Goal: Transaction & Acquisition: Purchase product/service

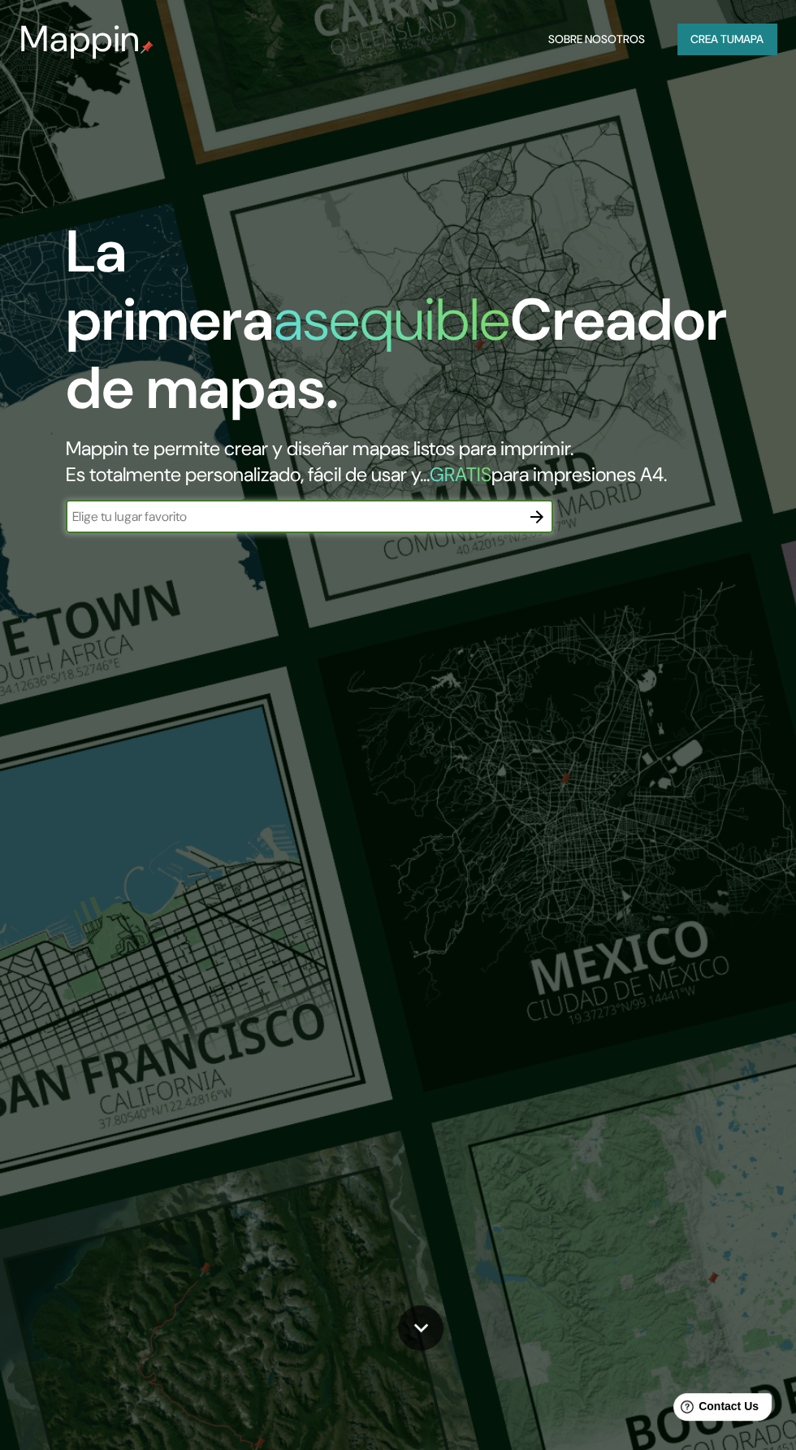
click at [735, 36] on font "mapa" at bounding box center [749, 39] width 29 height 15
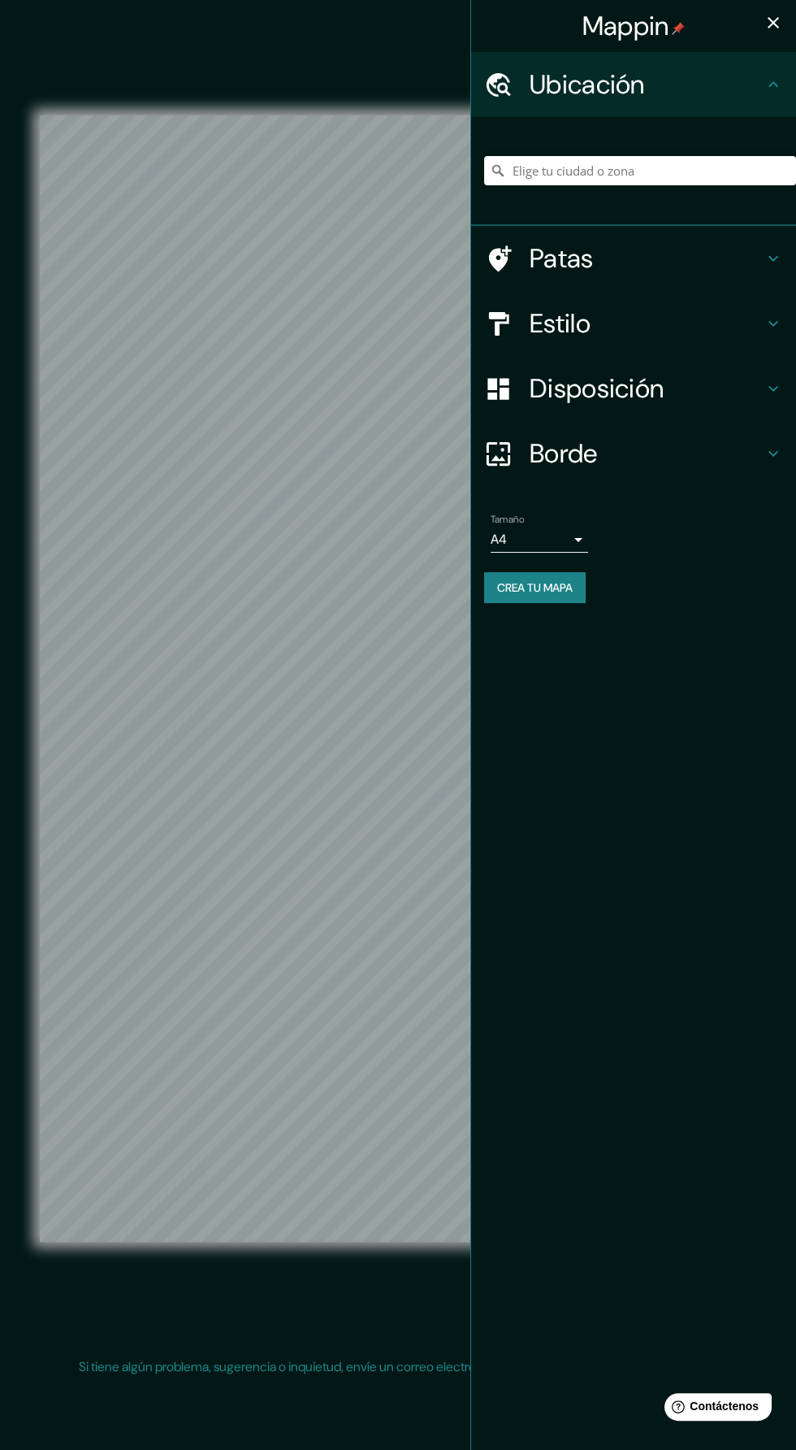
click at [727, 332] on h4 "Estilo" at bounding box center [647, 323] width 234 height 33
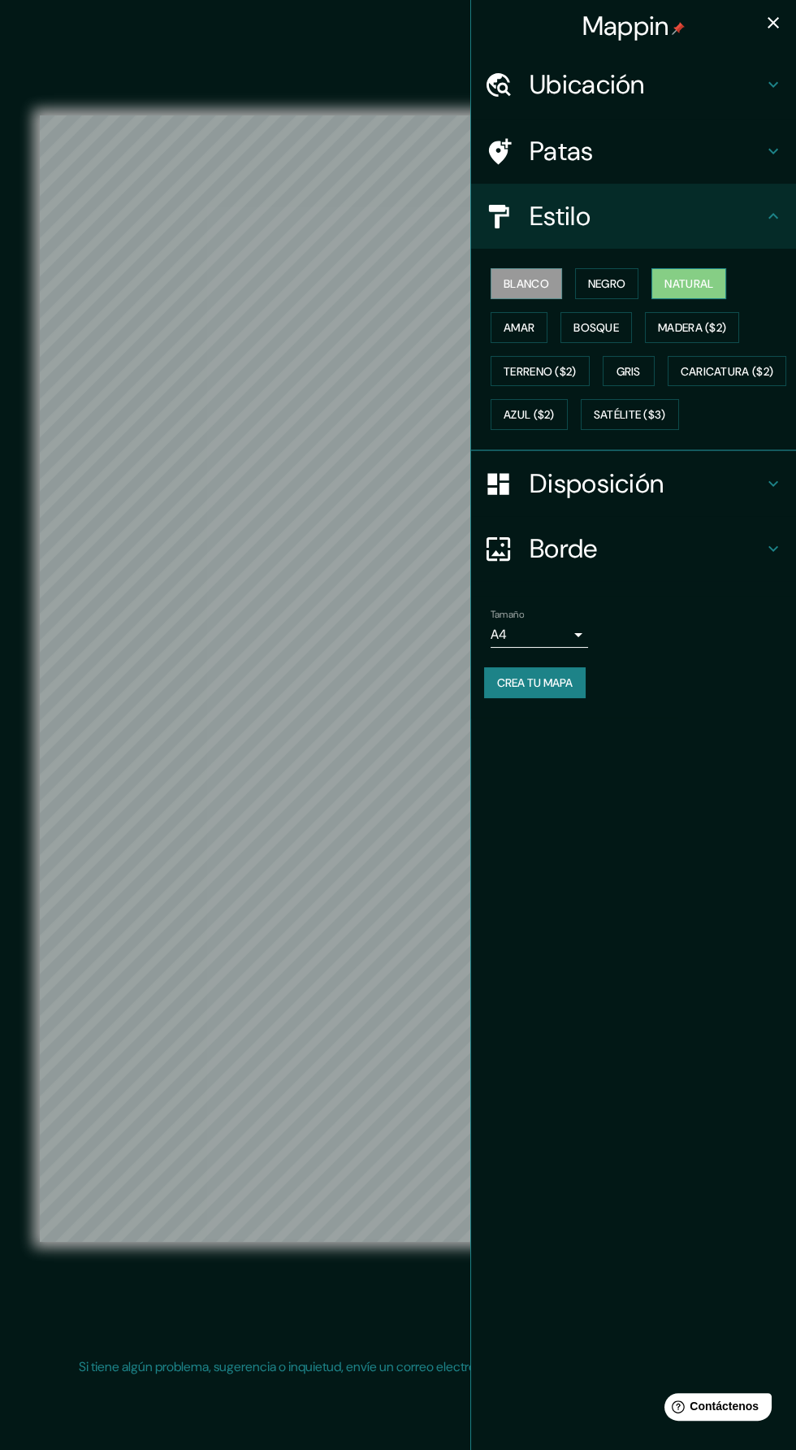
click at [690, 282] on font "Natural" at bounding box center [689, 283] width 49 height 15
click at [773, 23] on icon "button" at bounding box center [773, 22] width 11 height 11
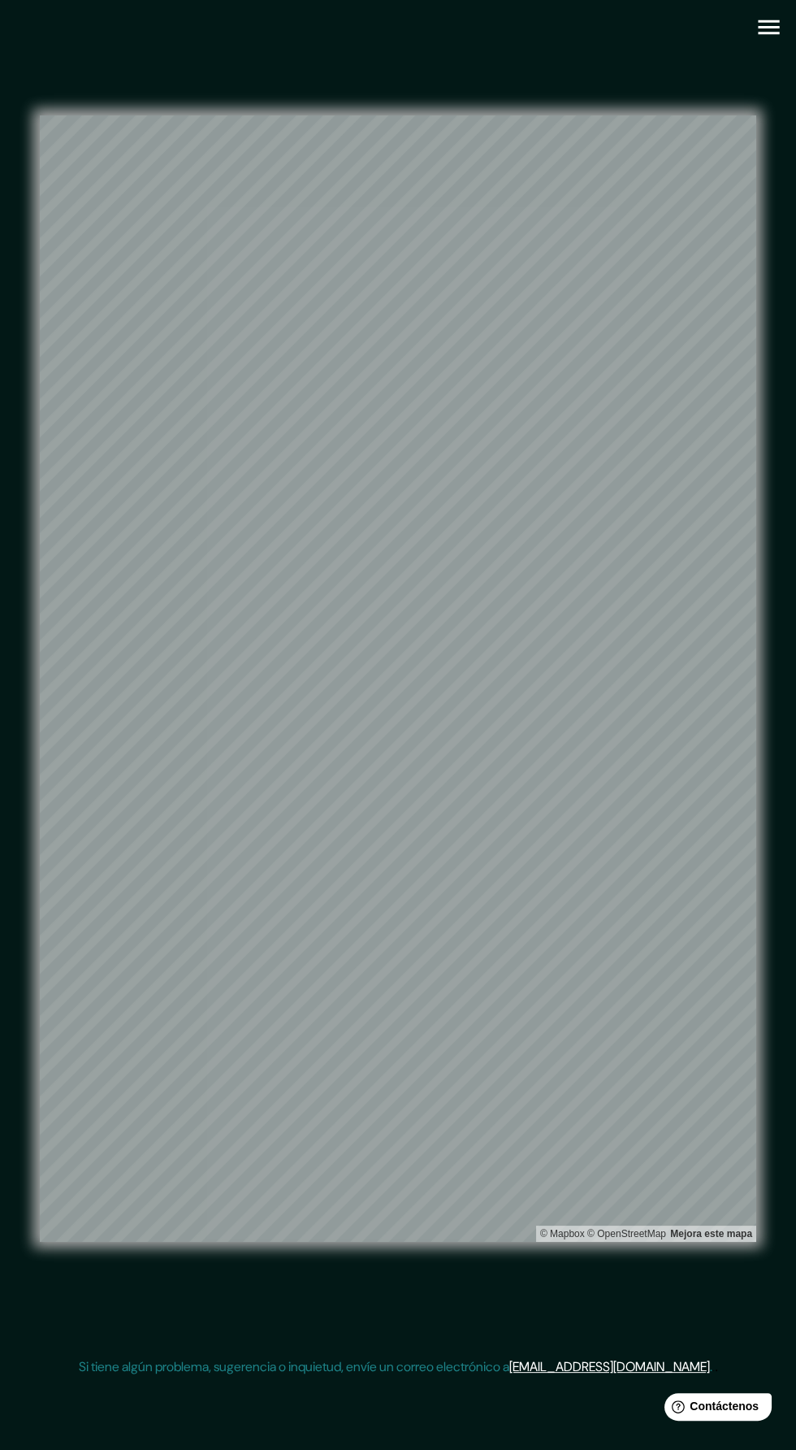
click at [767, 27] on icon "button" at bounding box center [768, 27] width 21 height 15
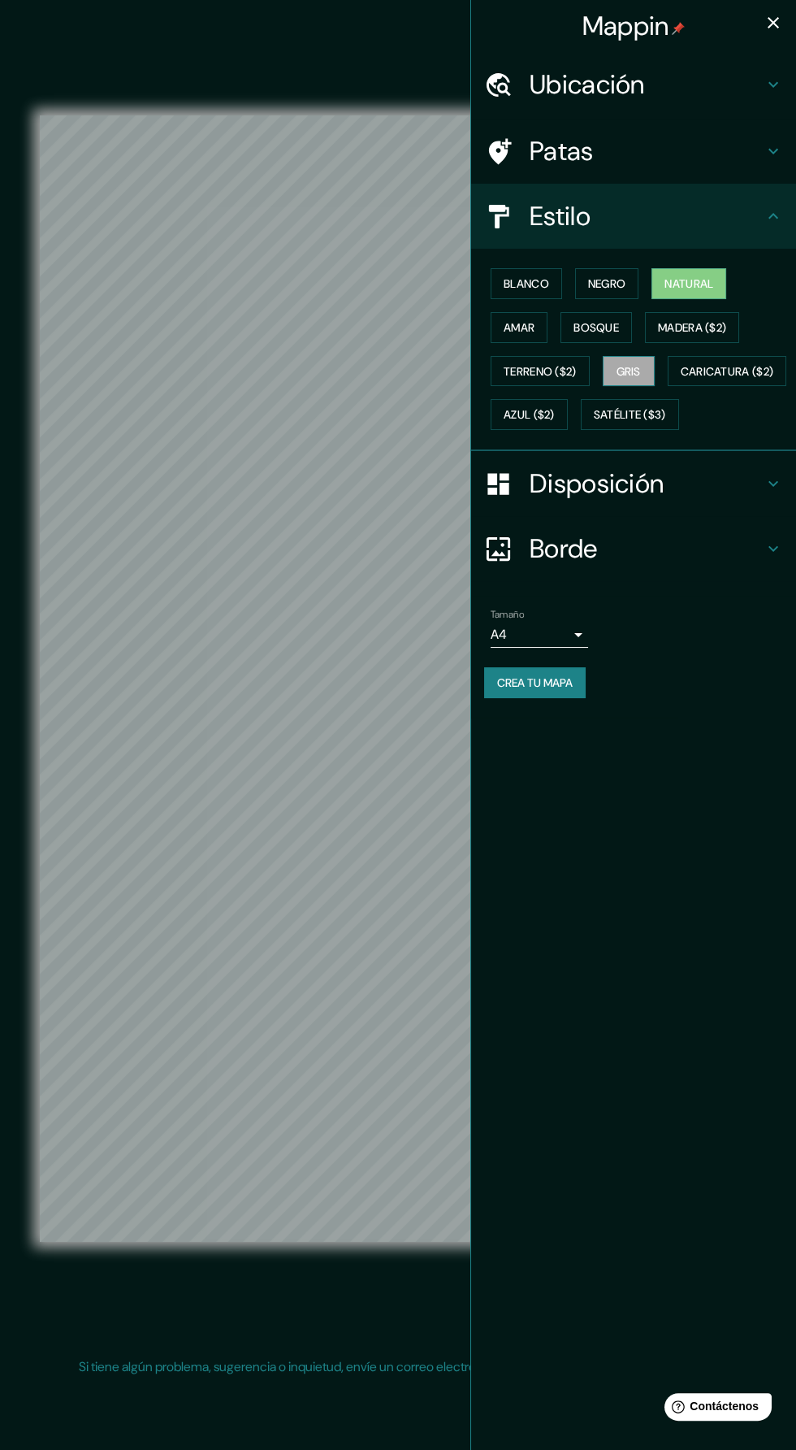
click at [641, 364] on font "Gris" at bounding box center [629, 371] width 24 height 15
click at [764, 17] on icon "button" at bounding box center [774, 23] width 20 height 20
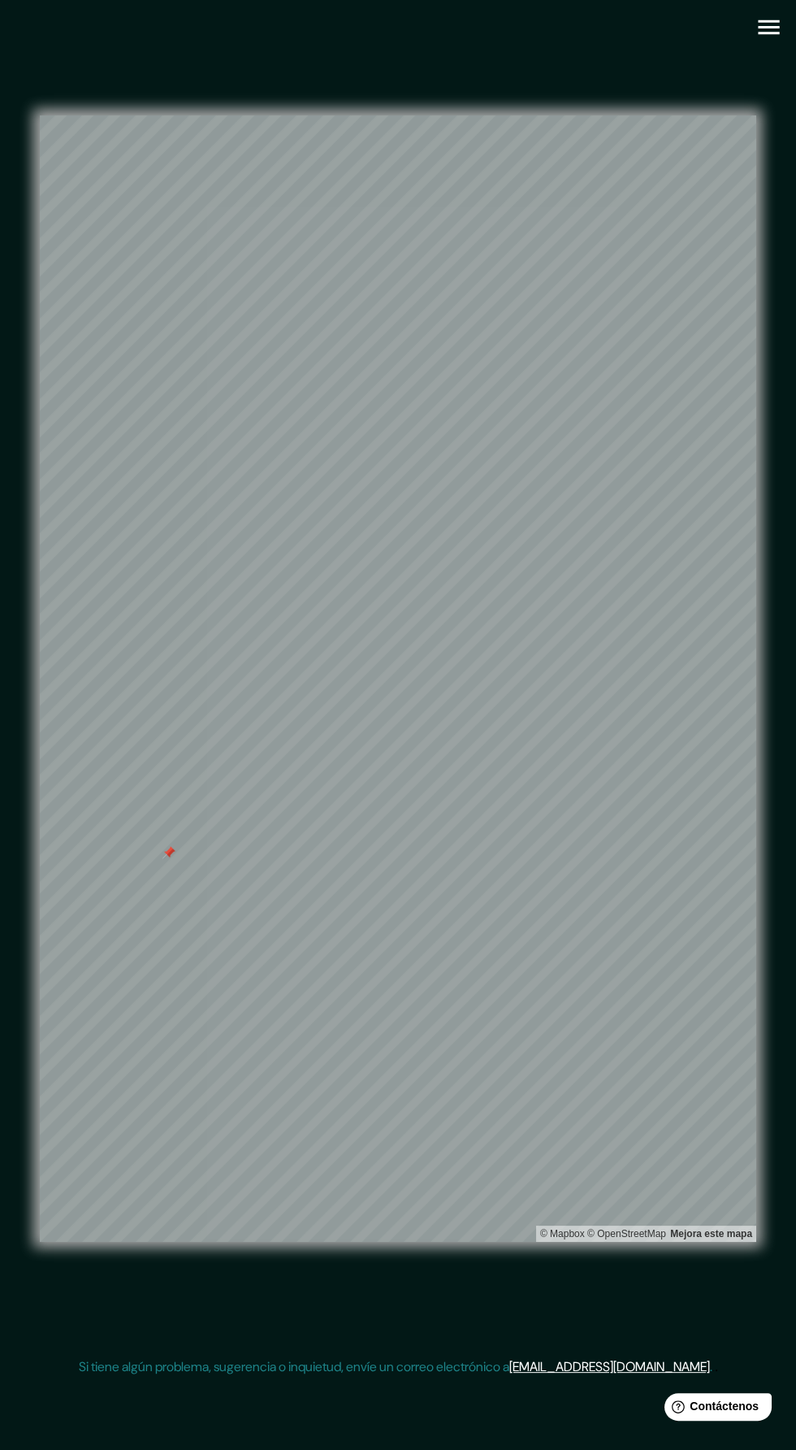
click at [170, 859] on div at bounding box center [169, 852] width 13 height 13
click at [766, 30] on icon "button" at bounding box center [769, 27] width 28 height 28
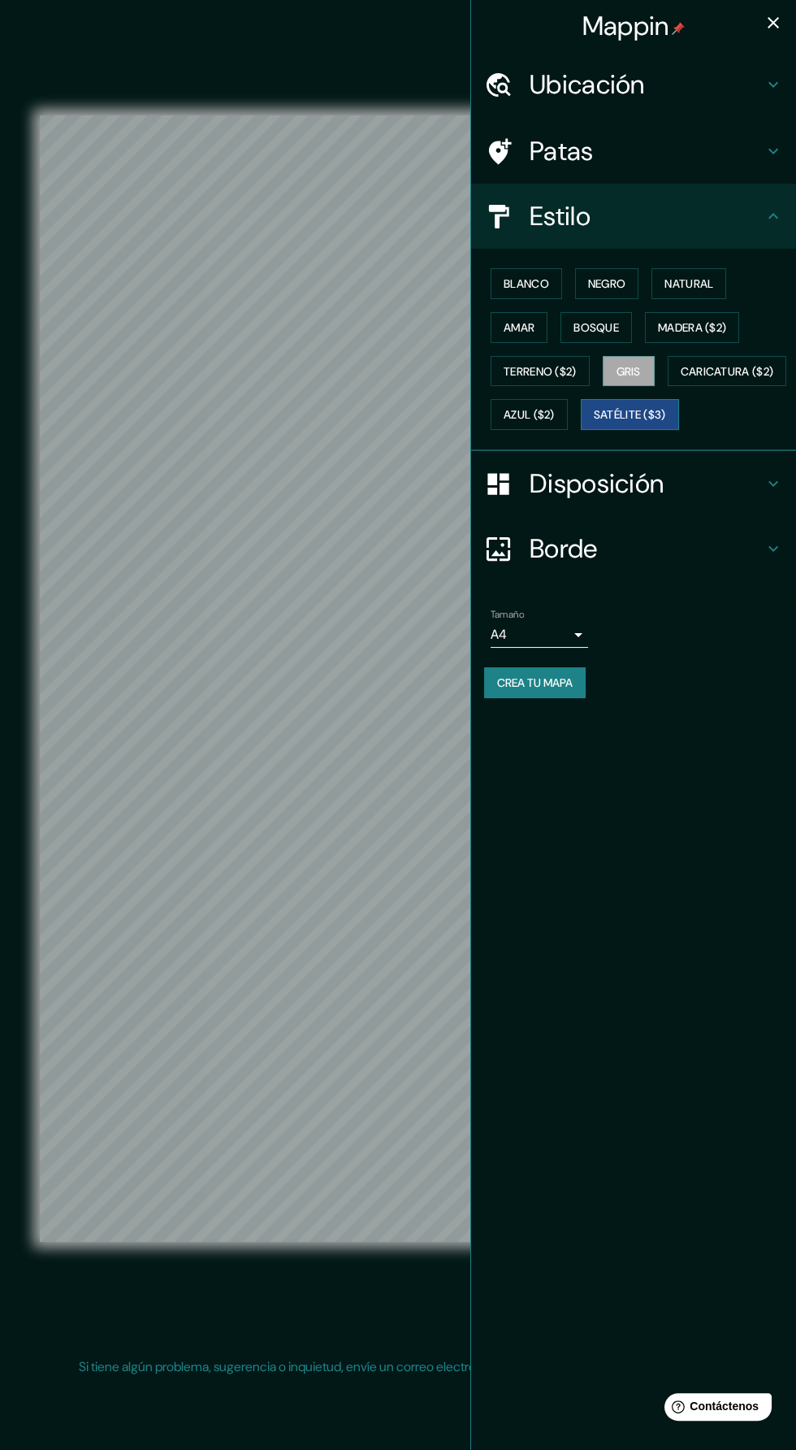
click at [594, 423] on font "Satélite ($3)" at bounding box center [630, 415] width 72 height 15
click at [579, 669] on body "Mappin Ubicación Patas Estilo Blanco Negro Natural Amar Bosque Madera ($2) Terr…" at bounding box center [398, 725] width 796 height 1450
click at [555, 750] on li "A3" at bounding box center [540, 737] width 98 height 30
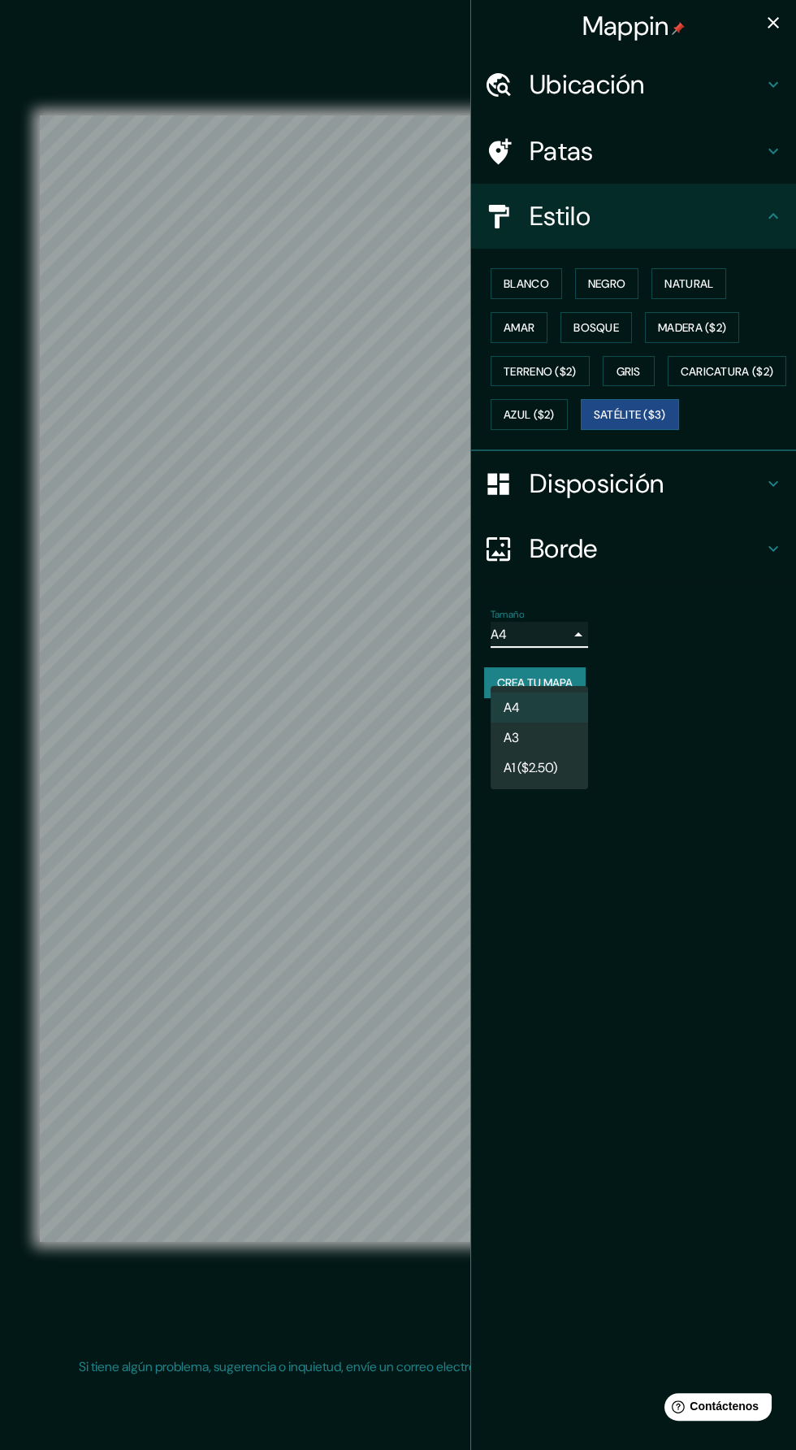
type input "a4"
click at [773, 23] on icon "button" at bounding box center [773, 22] width 11 height 11
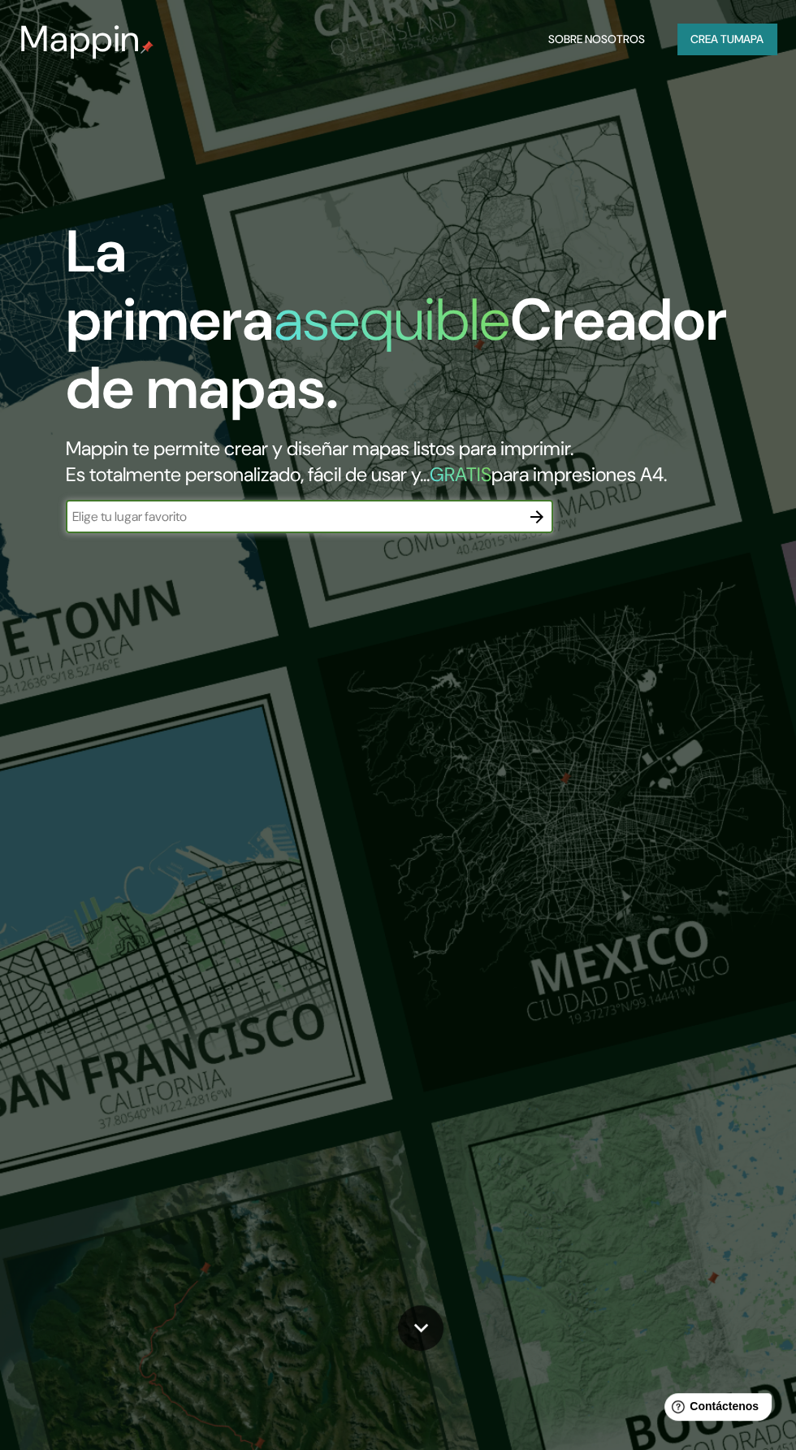
click at [696, 29] on font "Crea tu" at bounding box center [713, 38] width 44 height 21
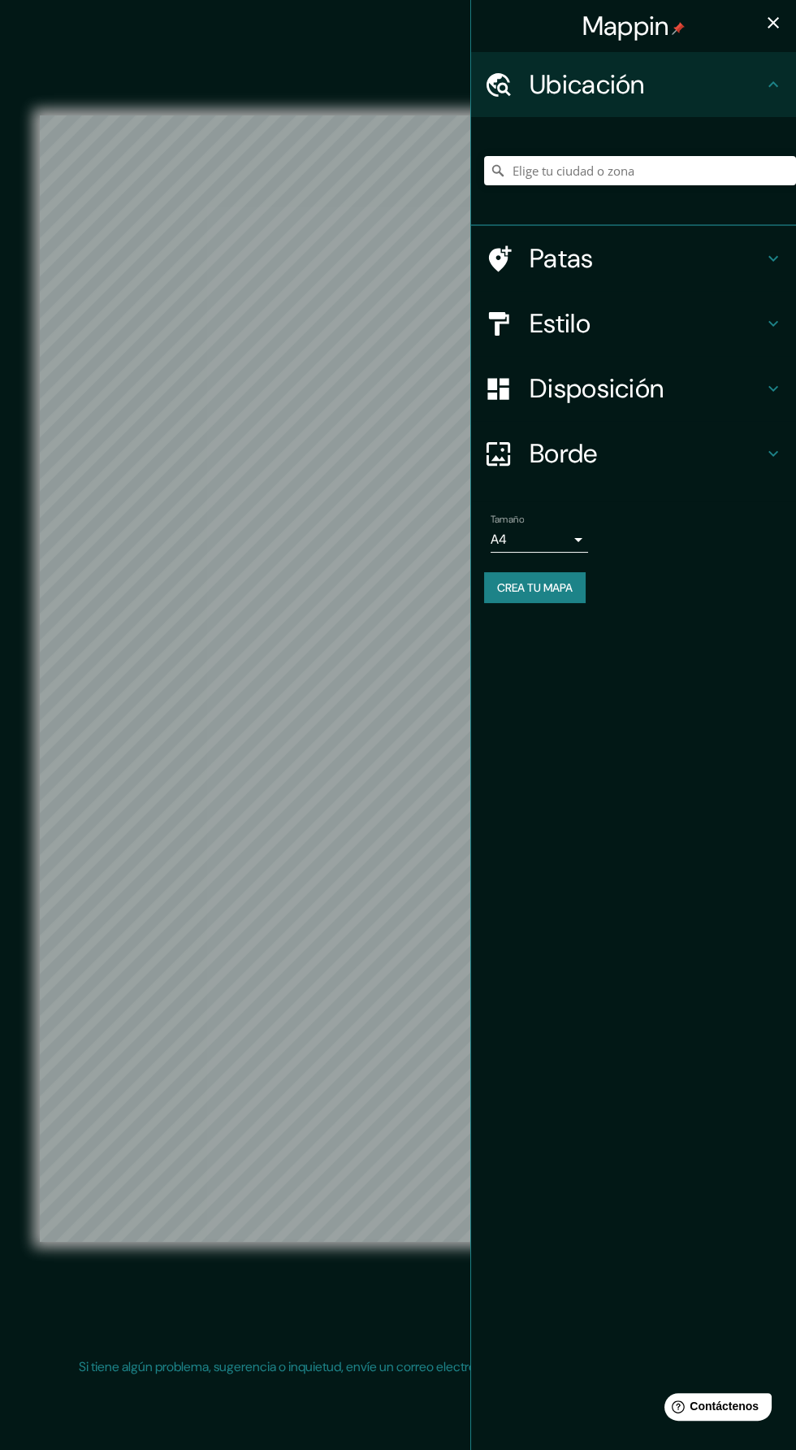
click at [773, 23] on icon "button" at bounding box center [773, 22] width 11 height 11
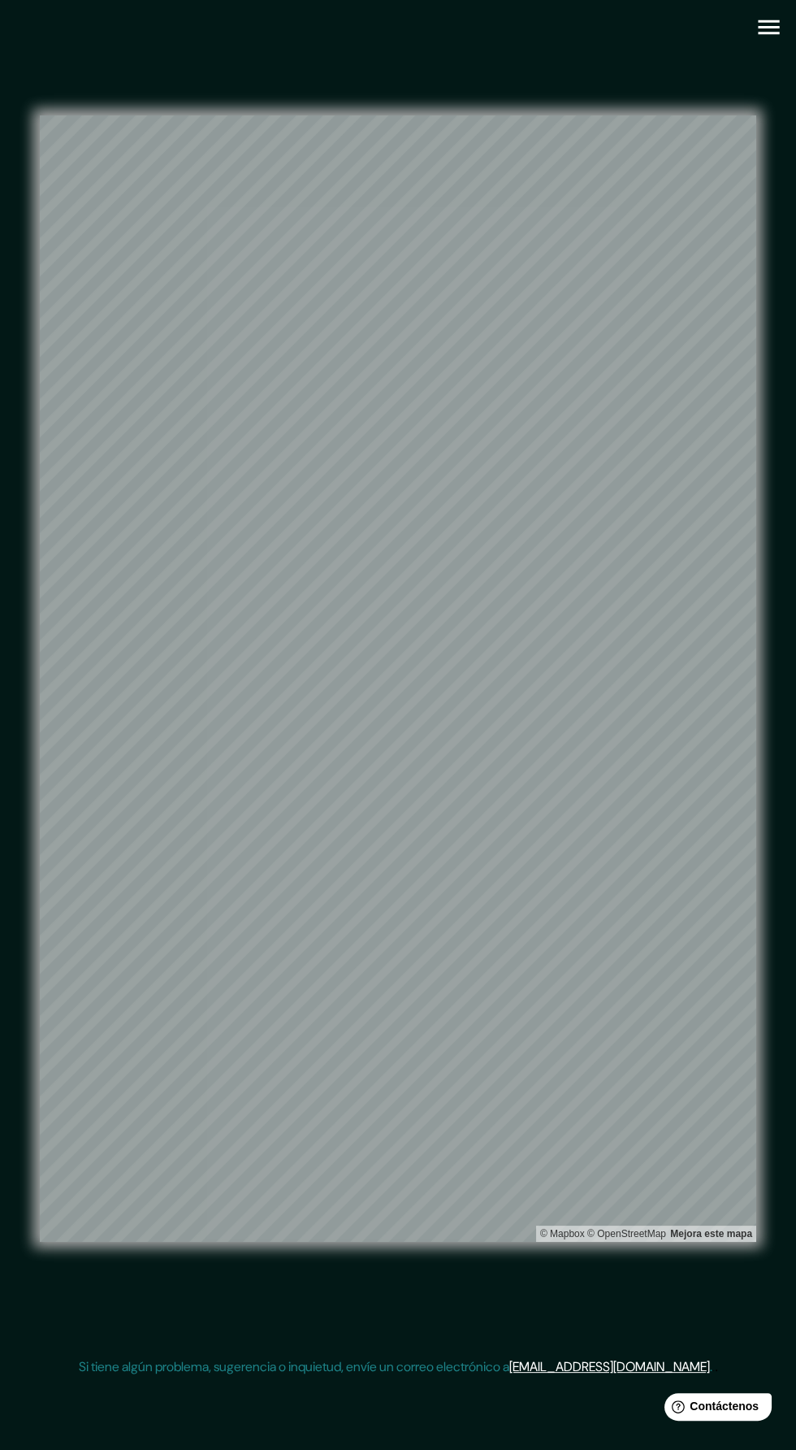
click at [768, 27] on icon "button" at bounding box center [768, 27] width 21 height 15
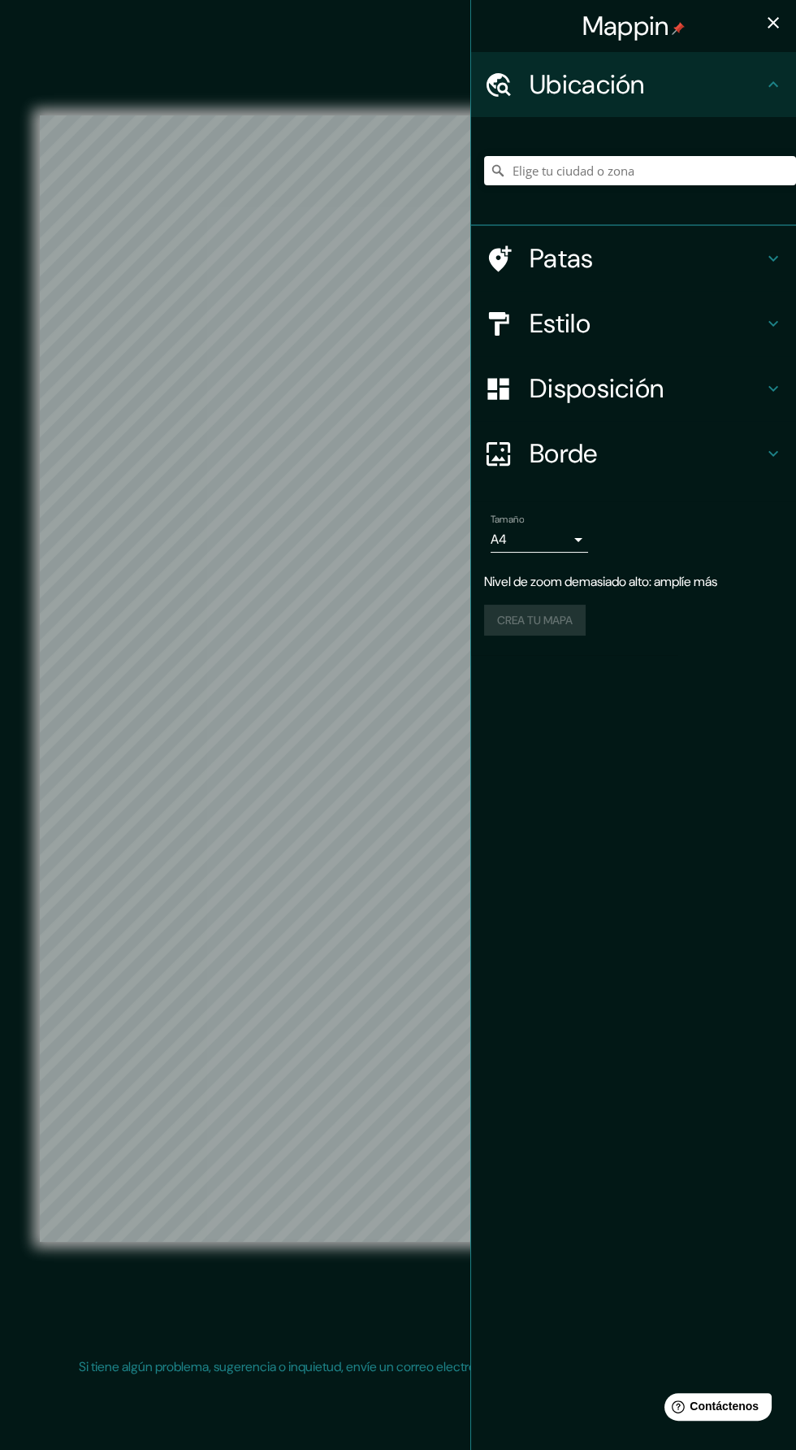
click at [566, 543] on body "Mappin Ubicación Patas Estilo Disposición Borde Elige un borde. Consejo : puede…" at bounding box center [398, 725] width 796 height 1450
click at [721, 298] on div at bounding box center [398, 725] width 796 height 1450
click at [579, 549] on body "Mappin Ubicación Patas Estilo Disposición Borde Elige un borde. Consejo : puede…" at bounding box center [398, 725] width 796 height 1450
click at [557, 599] on li "A3" at bounding box center [540, 604] width 98 height 30
type input "a4"
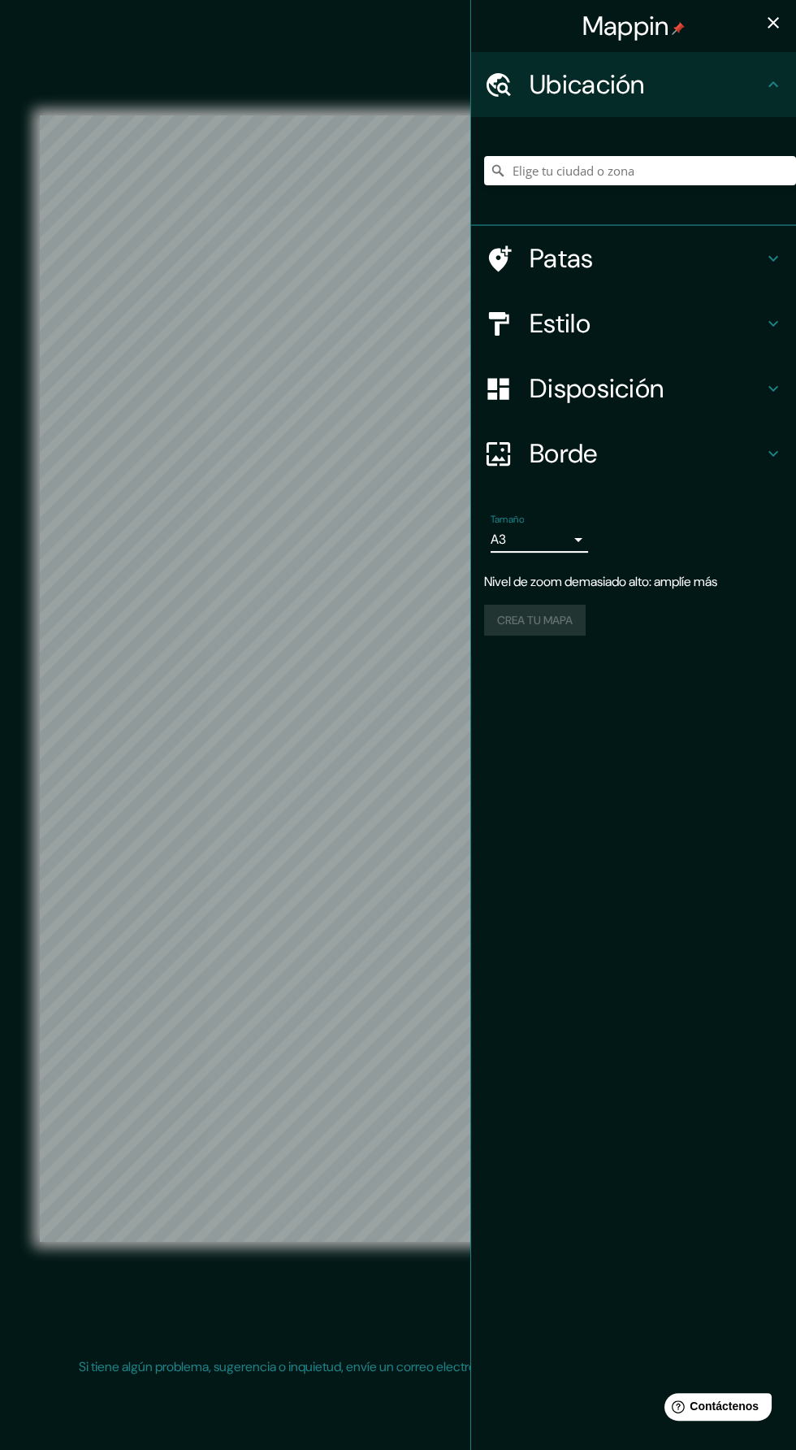
click at [714, 323] on h4 "Estilo" at bounding box center [647, 323] width 234 height 33
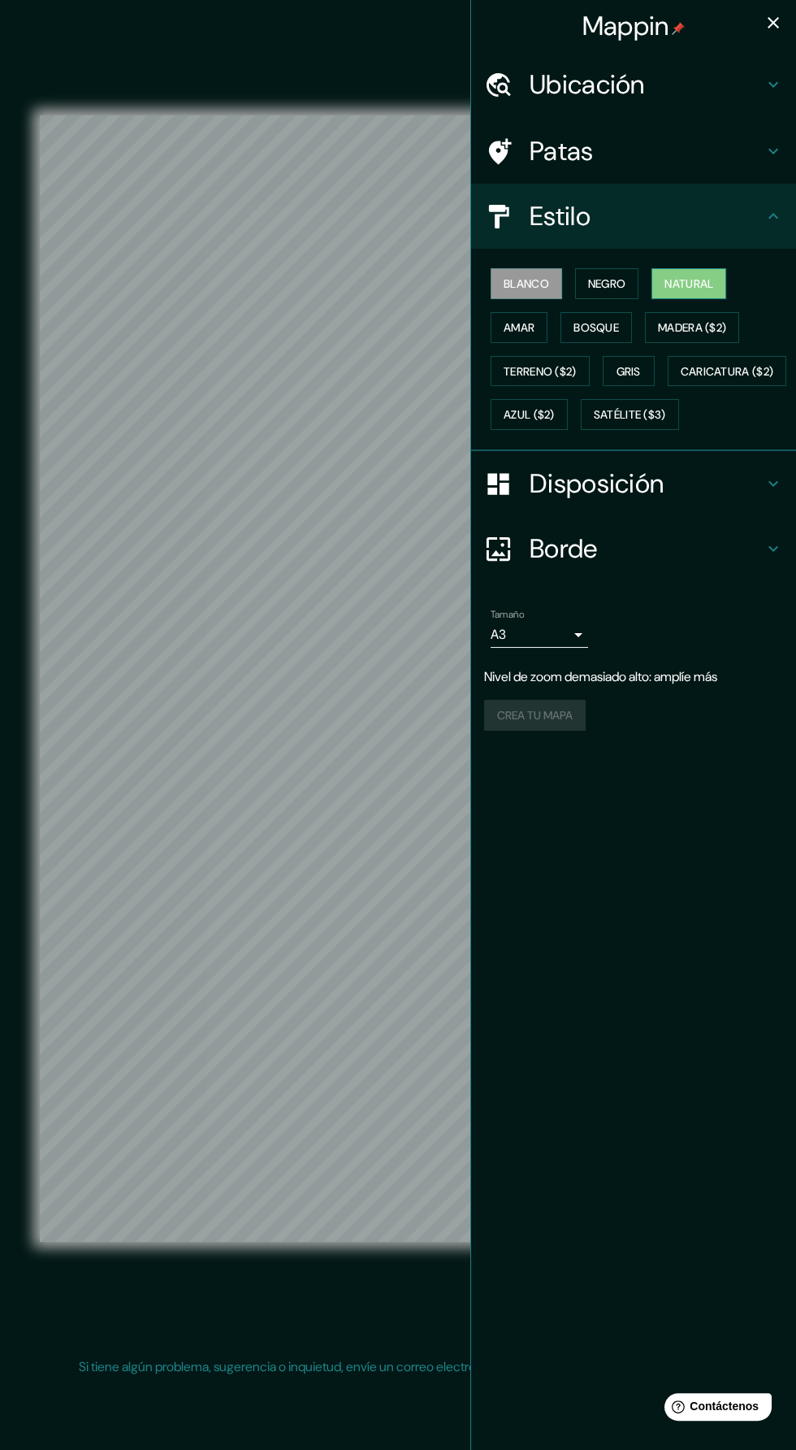
click at [691, 281] on font "Natural" at bounding box center [689, 283] width 49 height 15
click at [766, 23] on icon "button" at bounding box center [774, 23] width 20 height 20
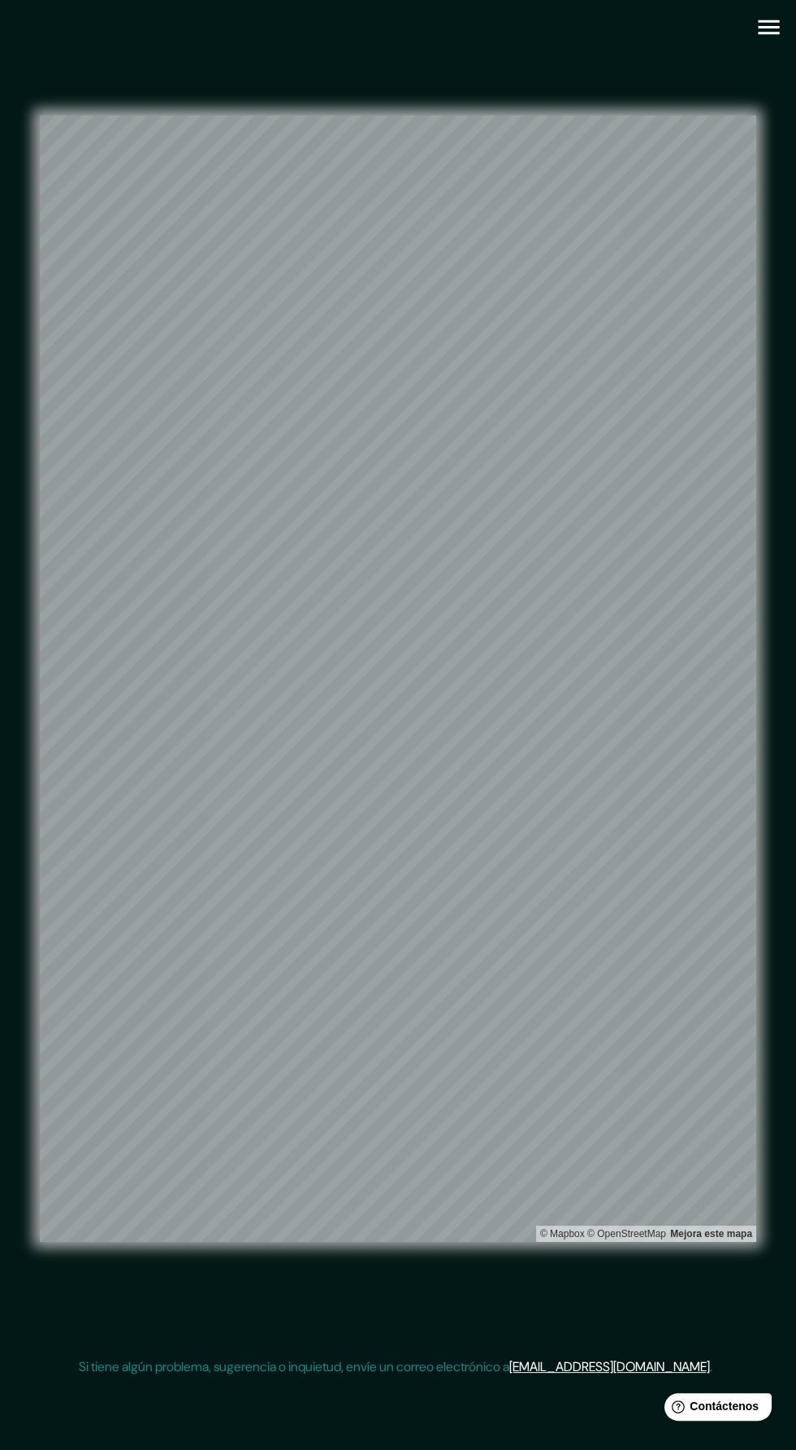
click at [766, 27] on icon "button" at bounding box center [768, 27] width 21 height 15
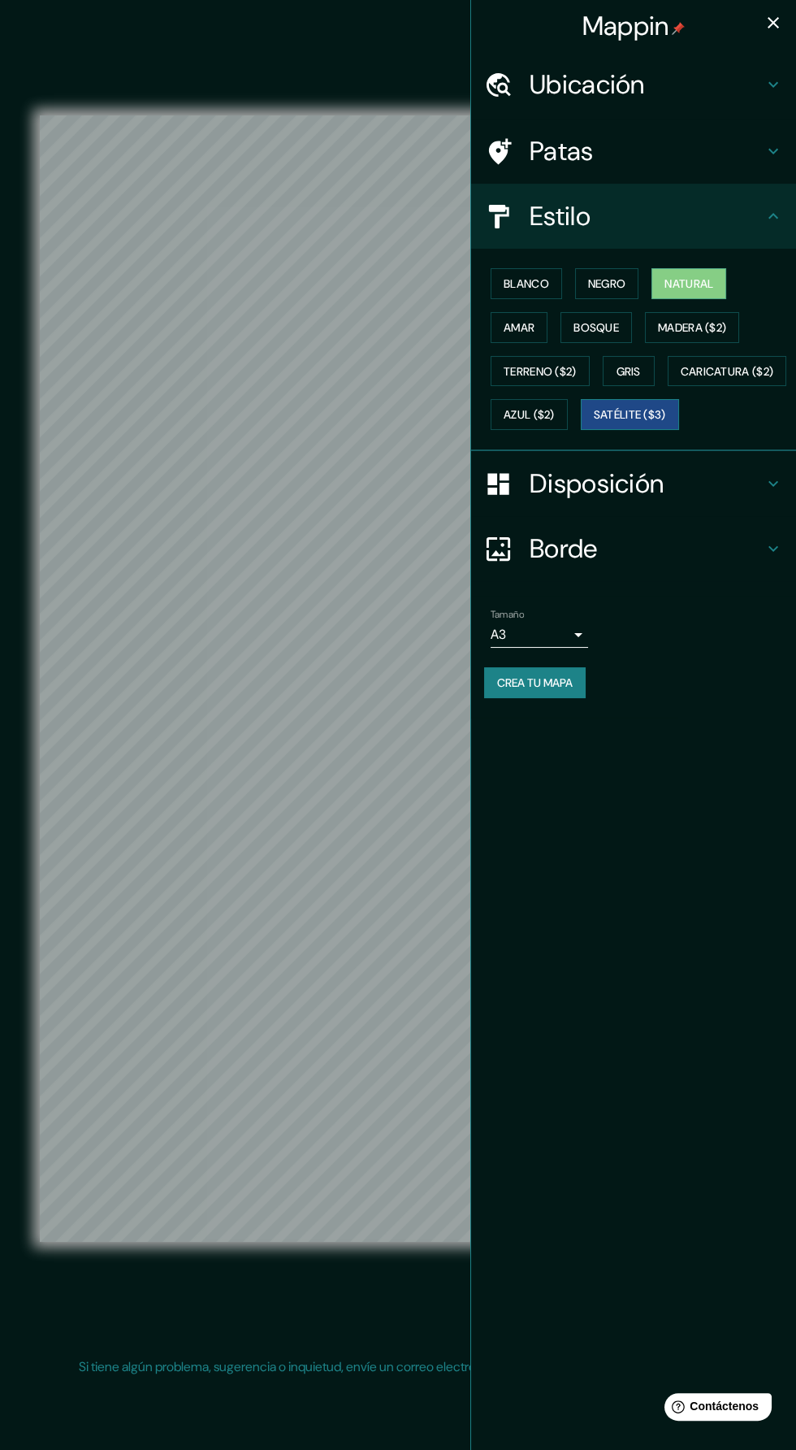
click at [581, 430] on button "Satélite ($3)" at bounding box center [630, 414] width 98 height 31
click at [766, 22] on icon "button" at bounding box center [774, 23] width 20 height 20
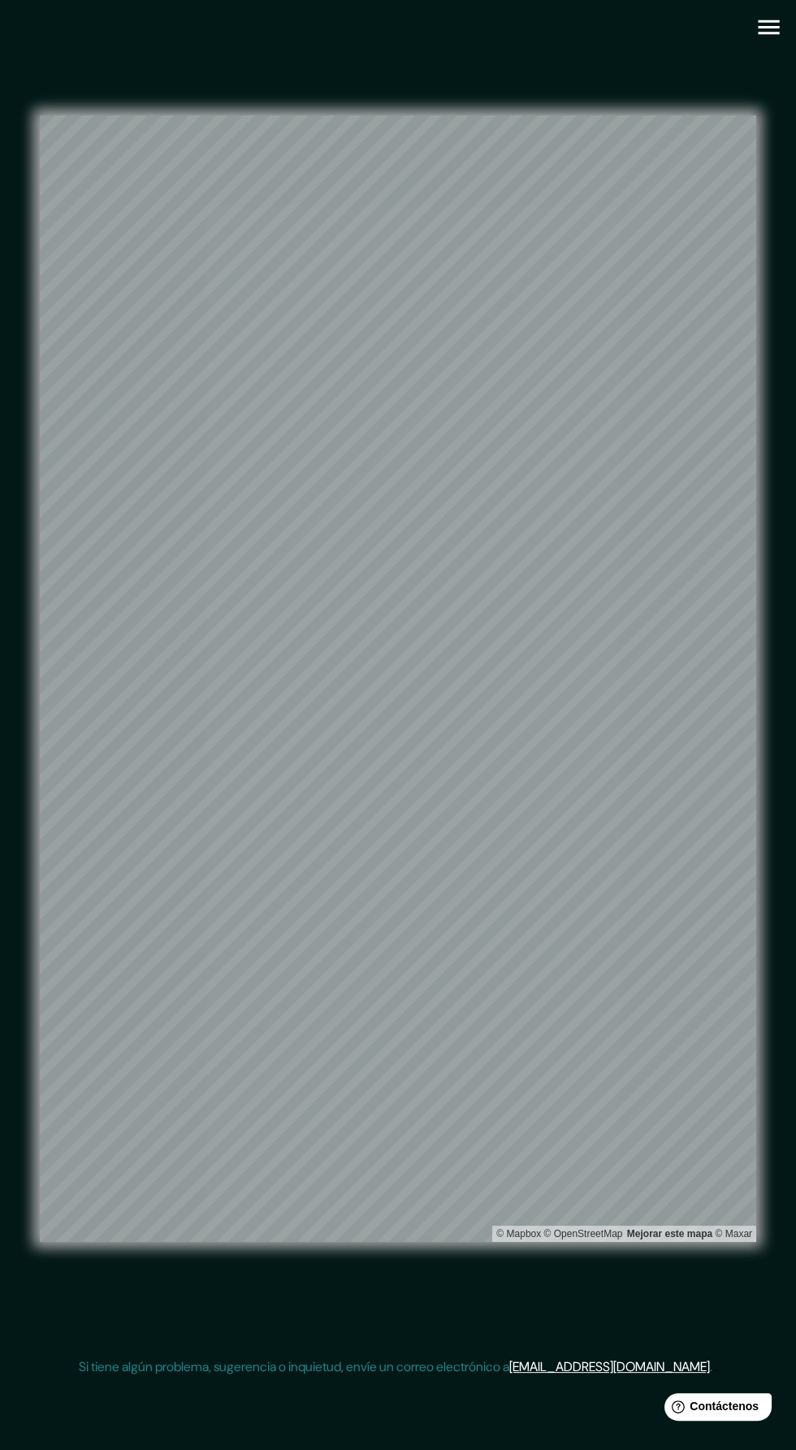
click at [768, 27] on icon "button" at bounding box center [768, 27] width 21 height 15
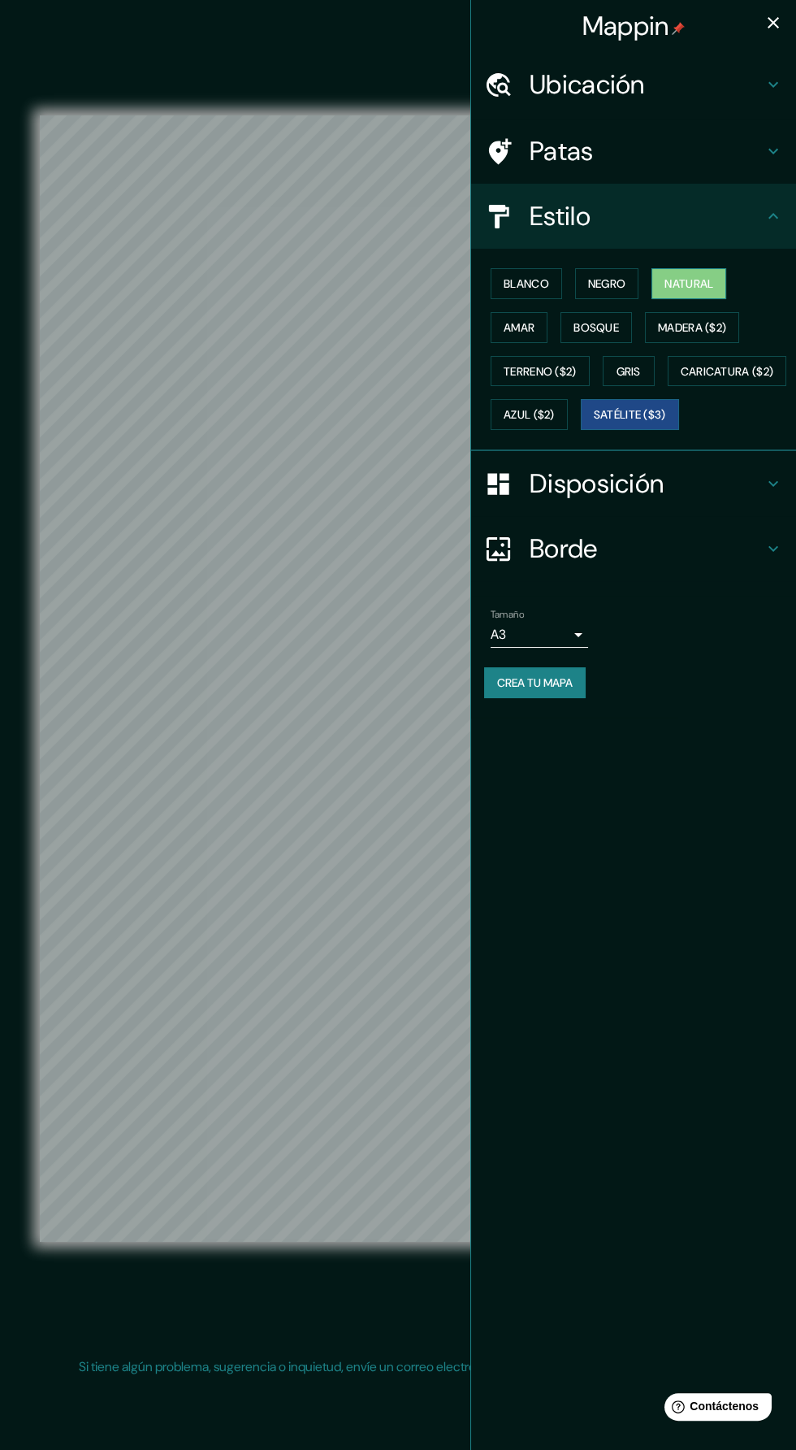
click at [704, 280] on font "Natural" at bounding box center [689, 283] width 49 height 15
click at [773, 23] on icon "button" at bounding box center [773, 22] width 11 height 11
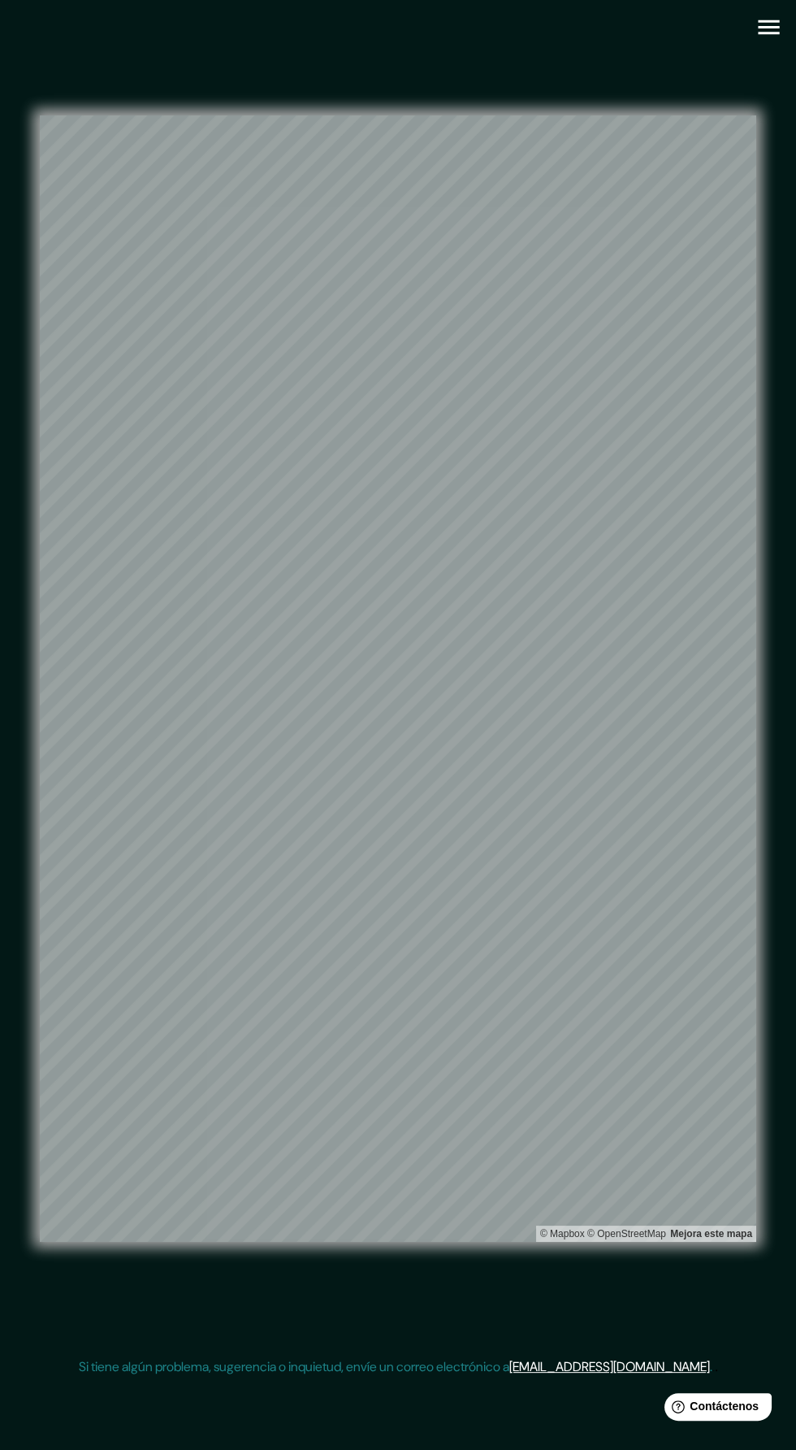
click at [769, 28] on icon "button" at bounding box center [769, 27] width 28 height 28
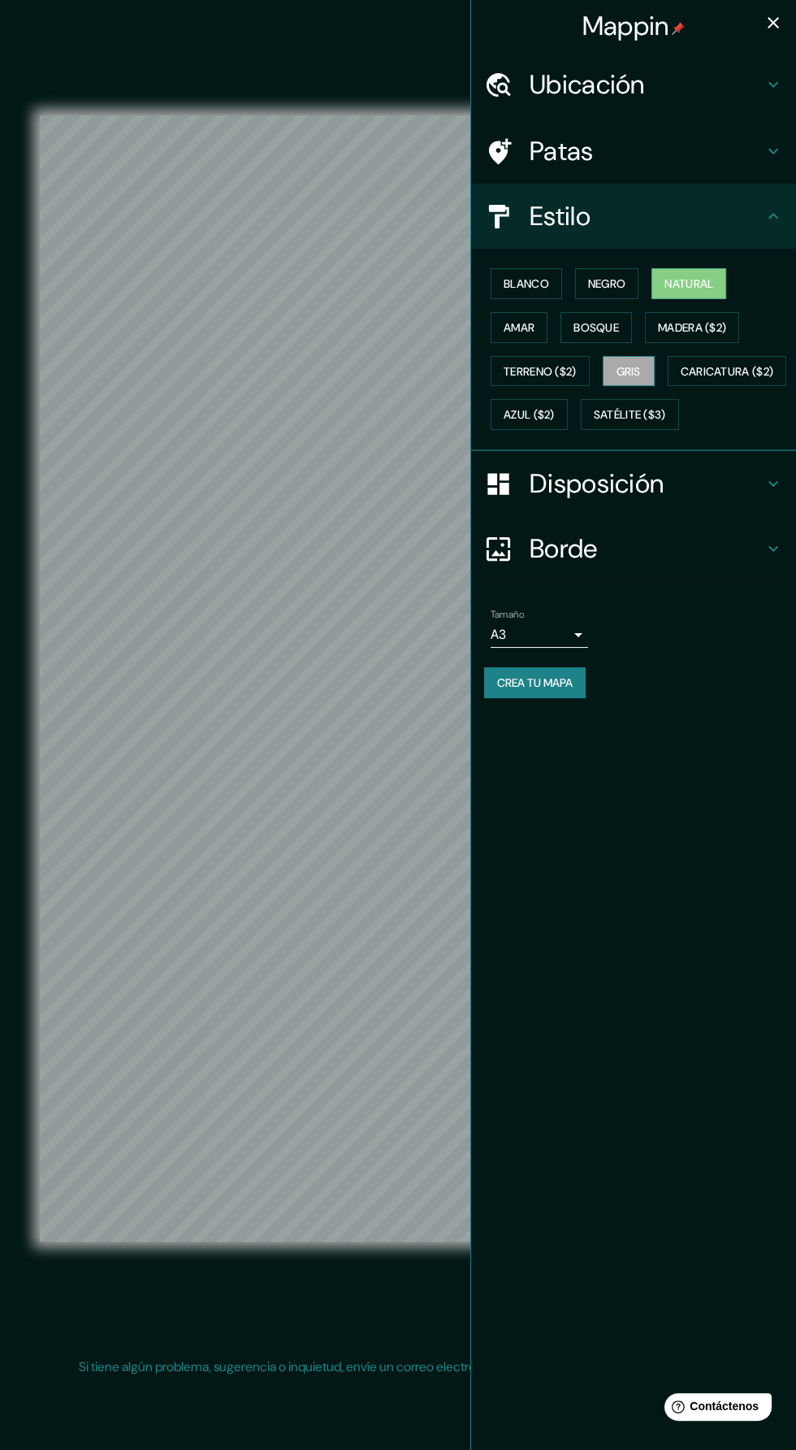
click at [639, 367] on font "Gris" at bounding box center [629, 371] width 24 height 15
click at [766, 22] on icon "button" at bounding box center [774, 23] width 20 height 20
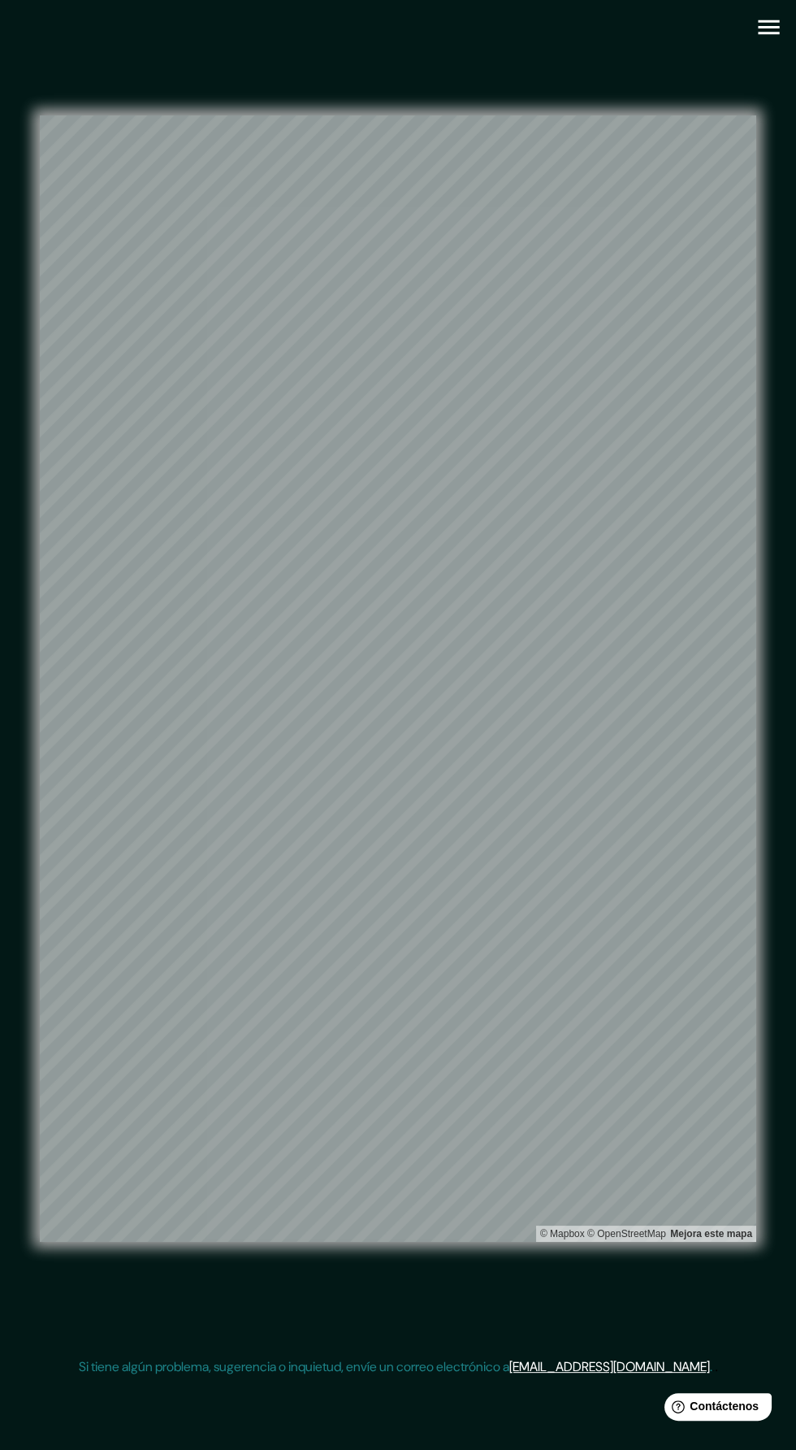
click at [769, 27] on icon "button" at bounding box center [768, 27] width 21 height 15
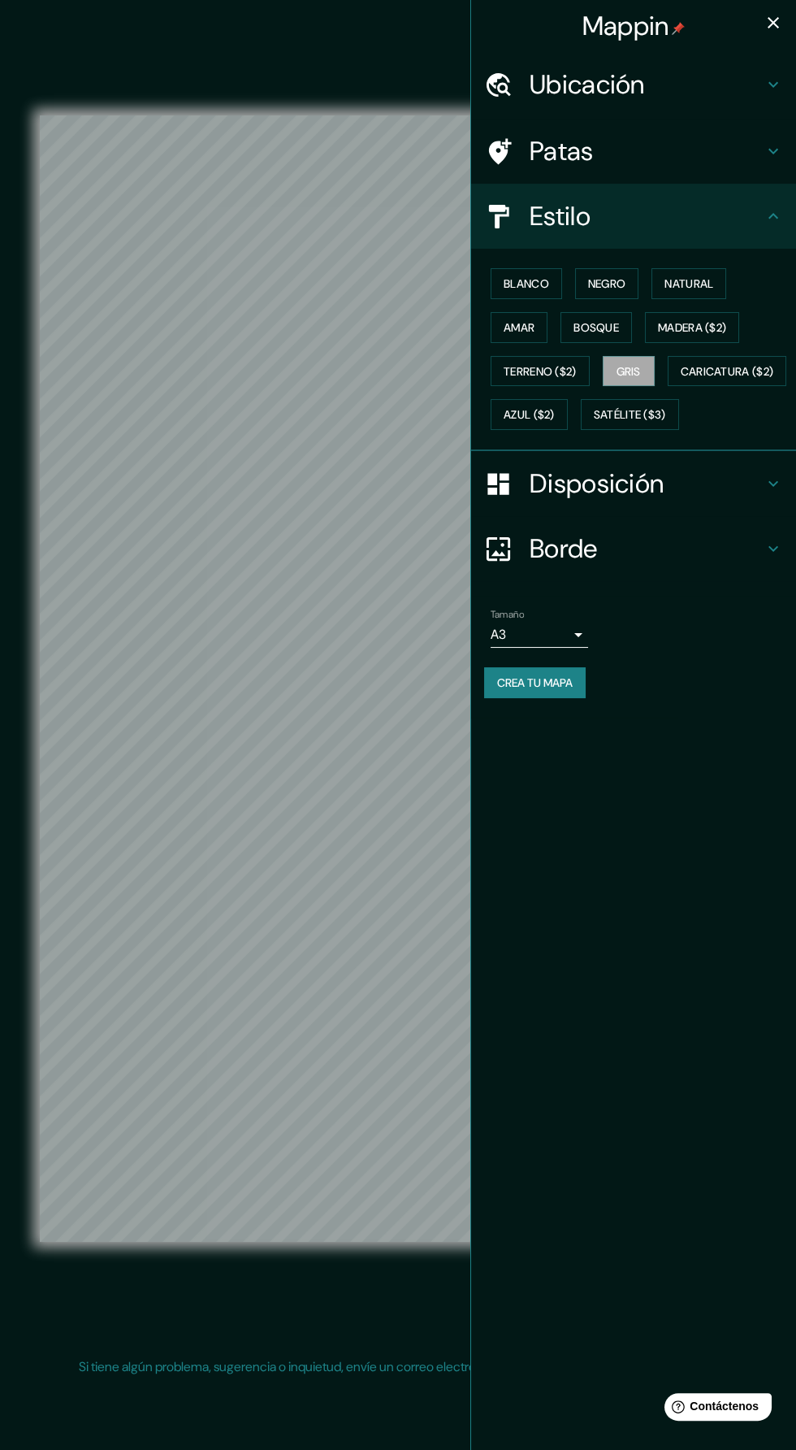
click at [584, 698] on button "Crea tu mapa" at bounding box center [535, 682] width 102 height 31
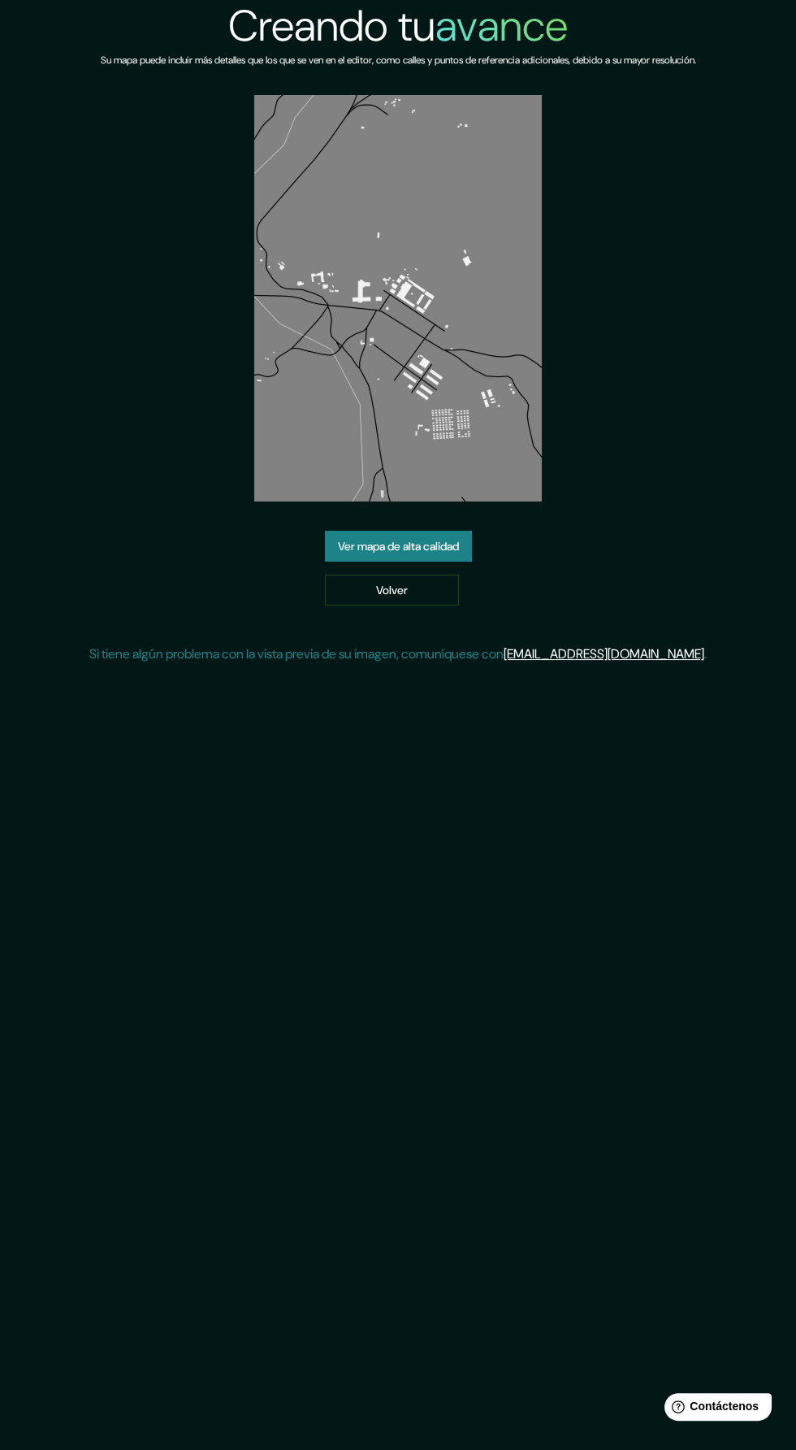
click at [368, 545] on font "Ver mapa de alta calidad" at bounding box center [398, 546] width 121 height 15
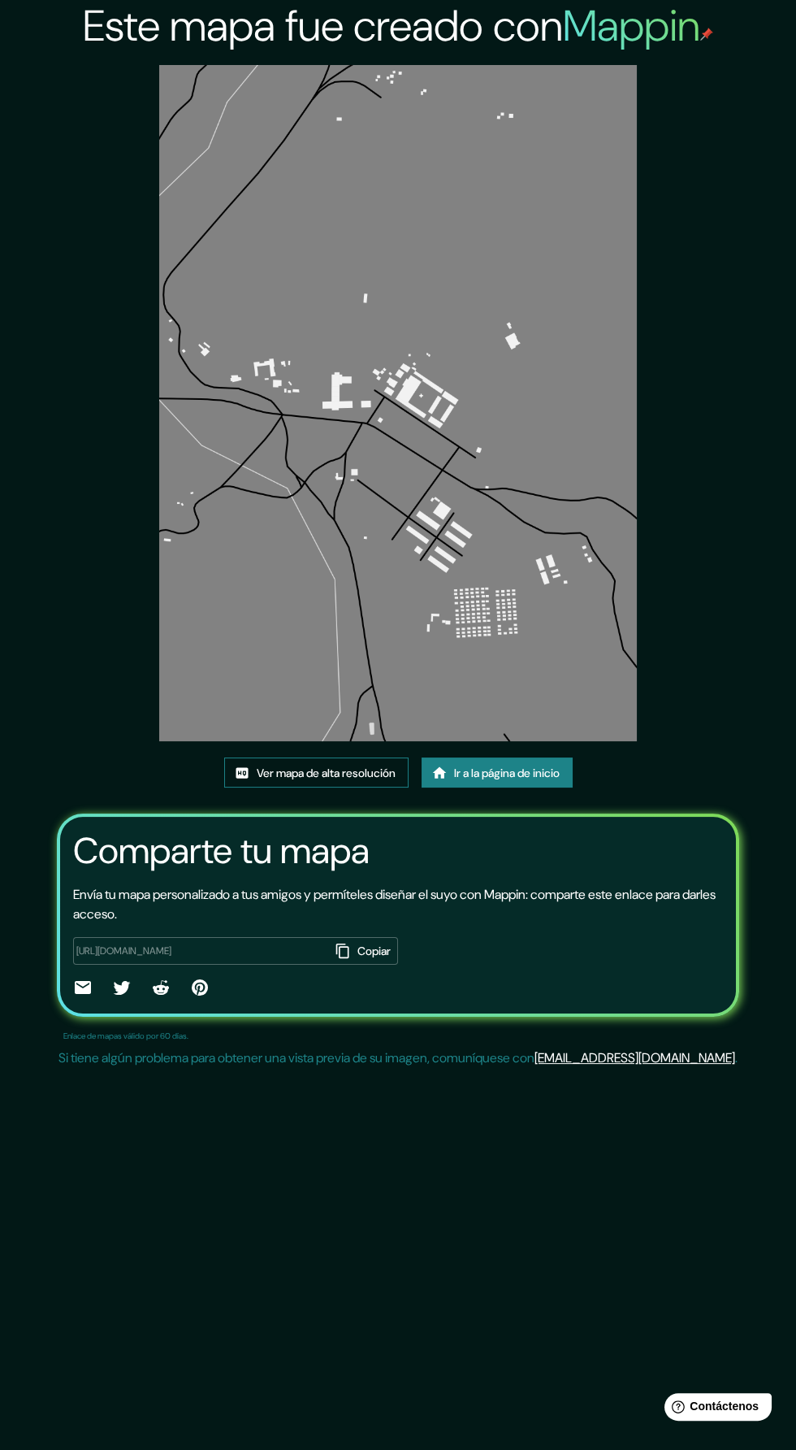
click at [266, 769] on font "Ver mapa de alta resolución" at bounding box center [326, 773] width 139 height 15
